Goal: Information Seeking & Learning: Learn about a topic

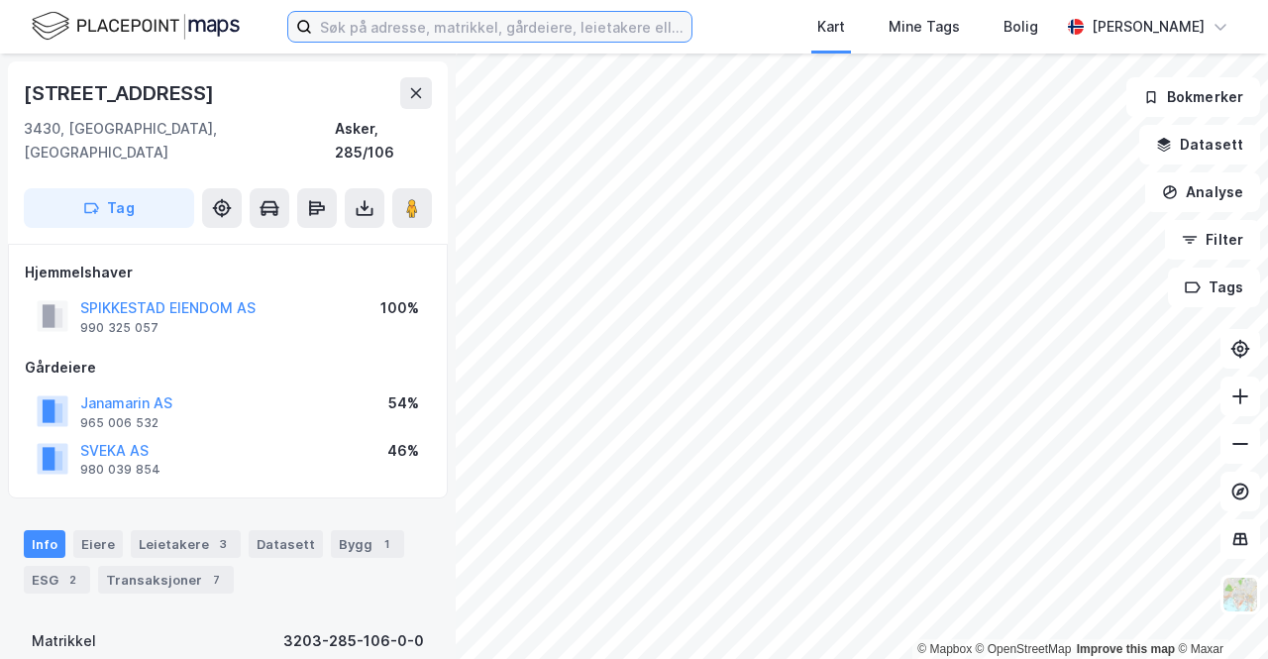
click at [363, 27] on input at bounding box center [502, 27] width 380 height 30
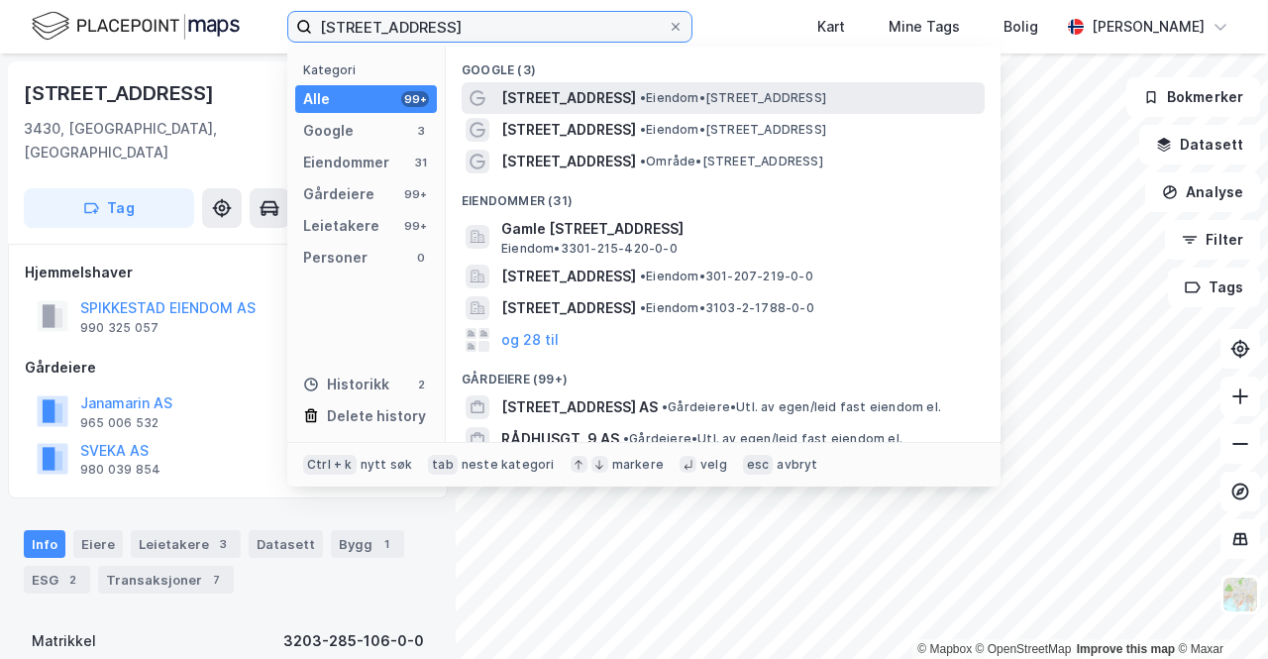
type input "[STREET_ADDRESS]"
click at [652, 93] on span "• Eiendom • [STREET_ADDRESS]" at bounding box center [733, 98] width 186 height 16
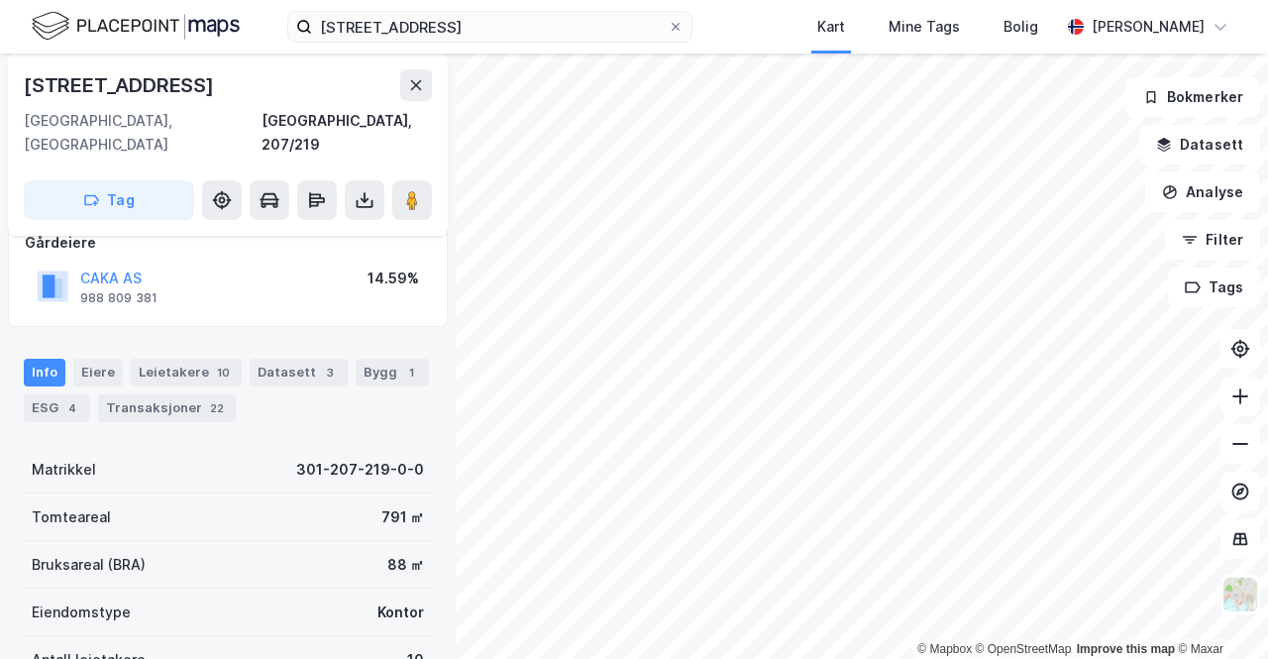
click at [89, 378] on div "Info [PERSON_NAME] 10 Datasett 3 Bygg 1 ESG 4 Transaksjoner 22" at bounding box center [228, 390] width 408 height 63
click at [75, 398] on div "4" at bounding box center [72, 408] width 20 height 20
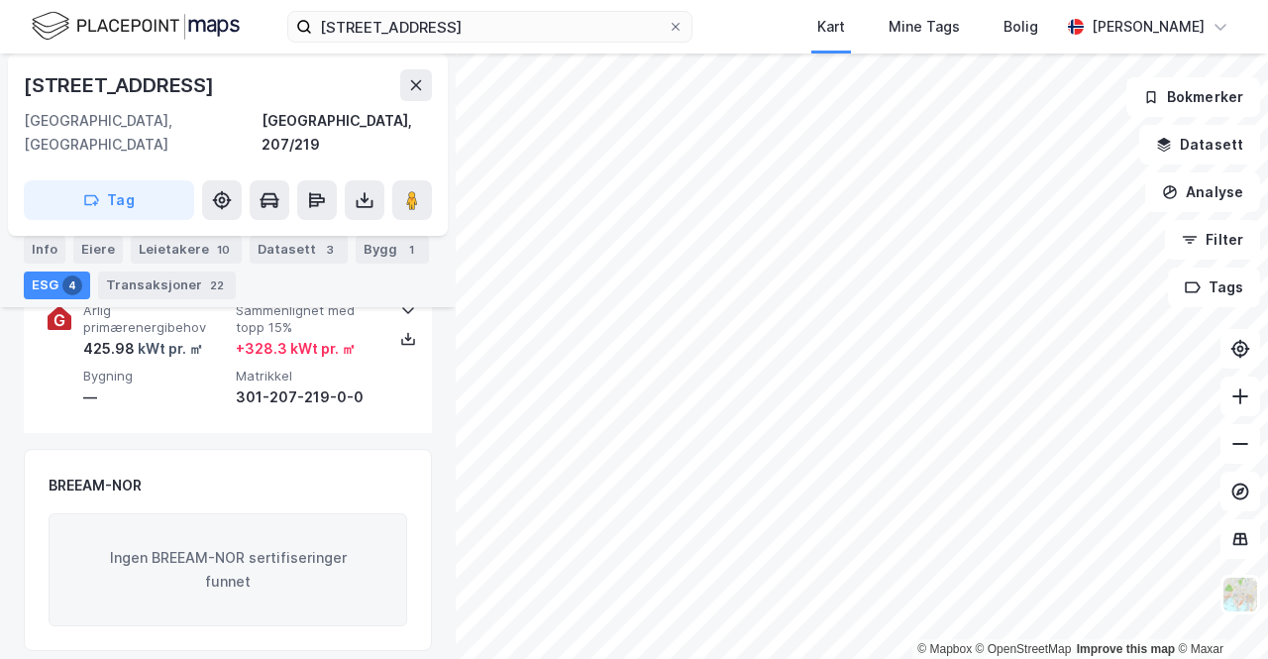
click at [192, 519] on div "Ingen BREEAM-NOR sertifiseringer funnet" at bounding box center [228, 569] width 359 height 113
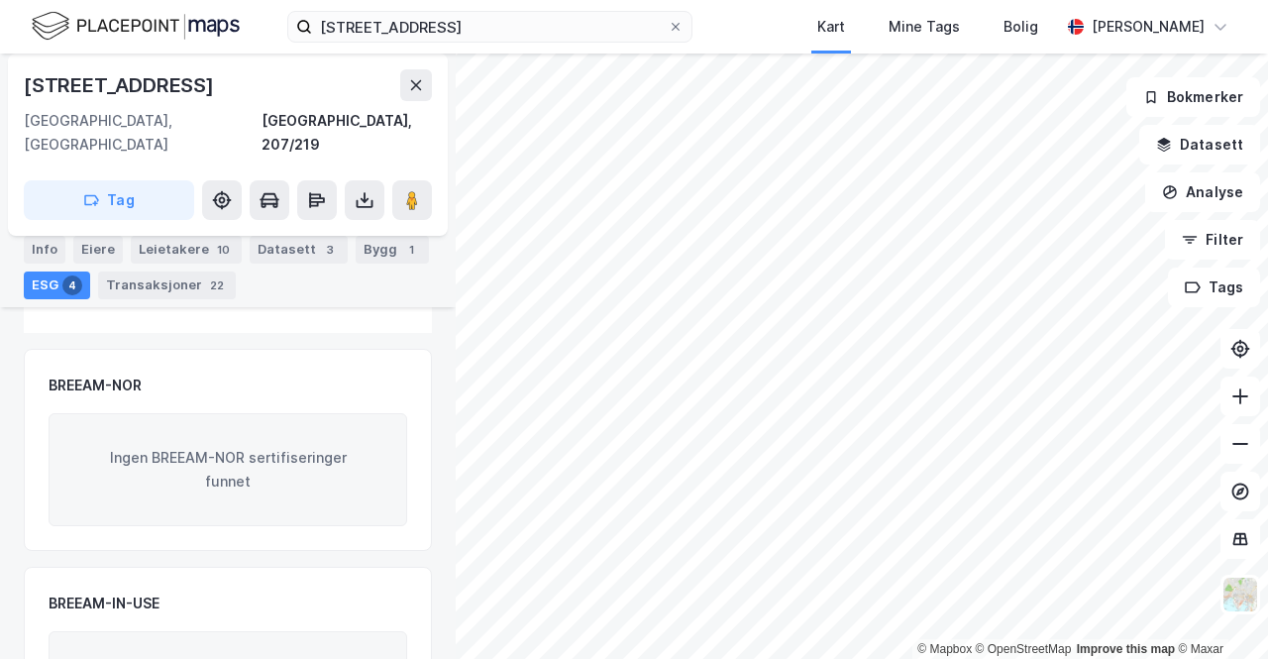
scroll to position [1461, 0]
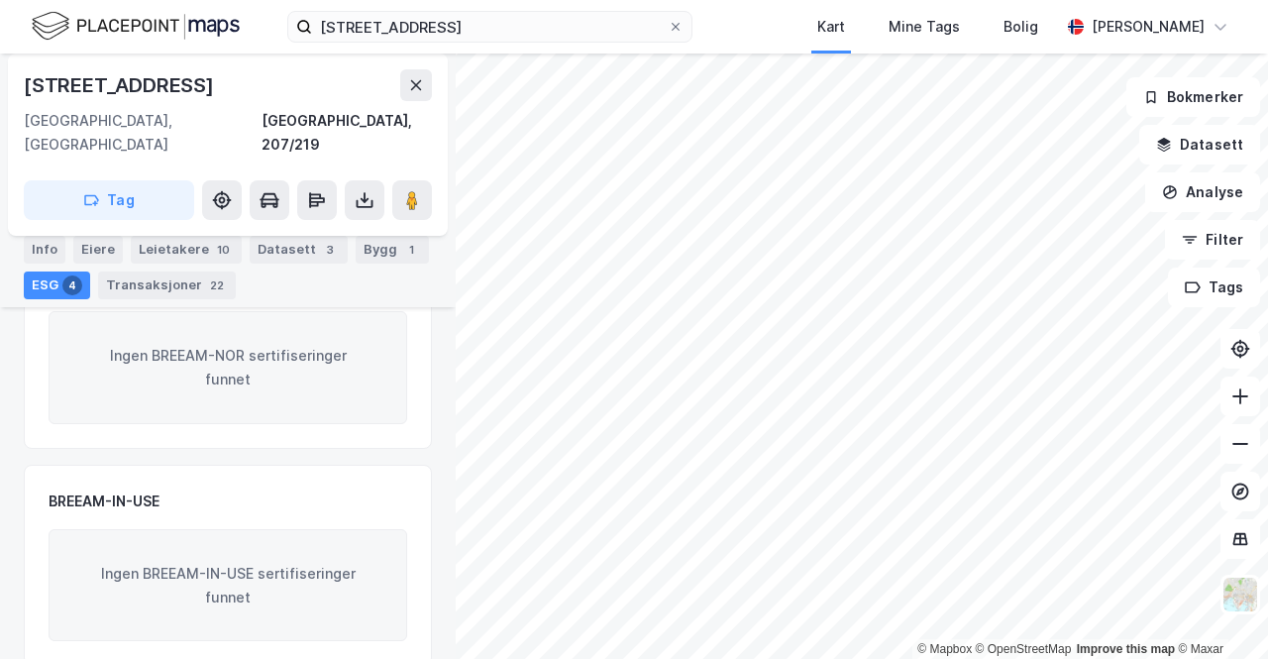
click at [192, 529] on div "Ingen BREEAM-IN-USE sertifiseringer funnet" at bounding box center [228, 585] width 359 height 113
